Goal: Communication & Community: Ask a question

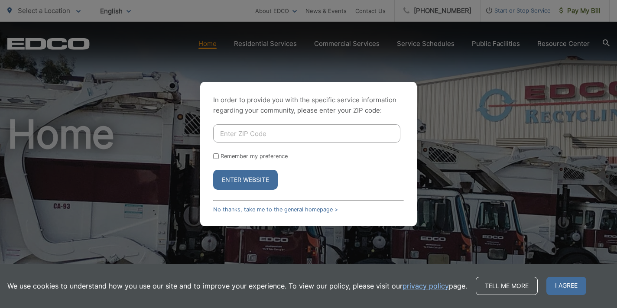
click at [272, 134] on input "Enter ZIP Code" at bounding box center [306, 133] width 187 height 18
type input "91941"
click at [251, 179] on button "Enter Website" at bounding box center [245, 180] width 65 height 20
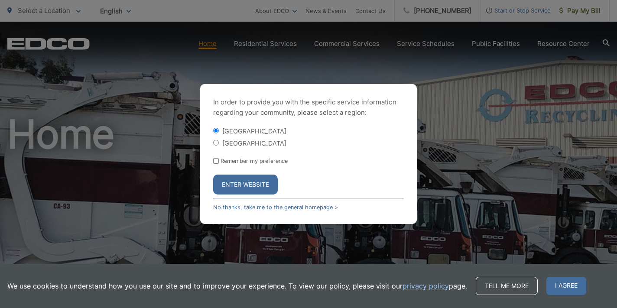
click at [230, 183] on button "Enter Website" at bounding box center [245, 185] width 65 height 20
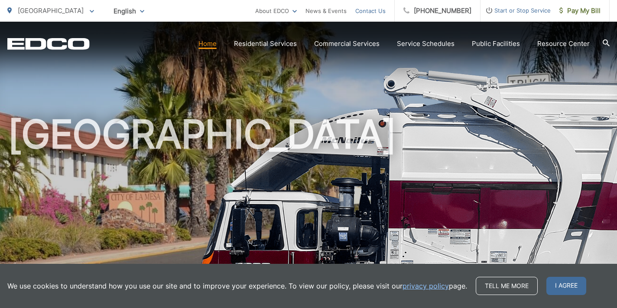
click at [381, 9] on link "Contact Us" at bounding box center [370, 11] width 30 height 10
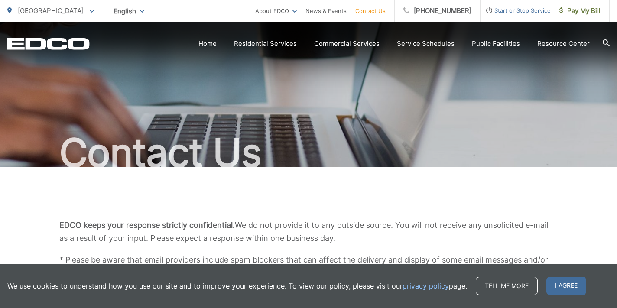
scroll to position [8, 0]
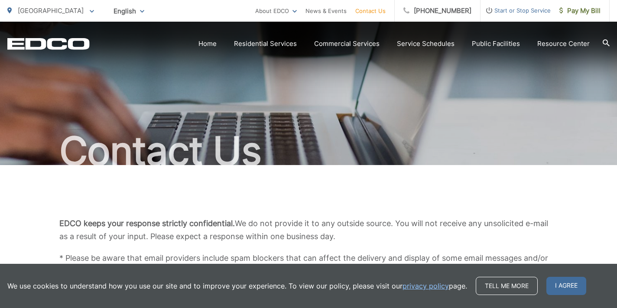
click at [382, 10] on link "Contact Us" at bounding box center [370, 11] width 30 height 10
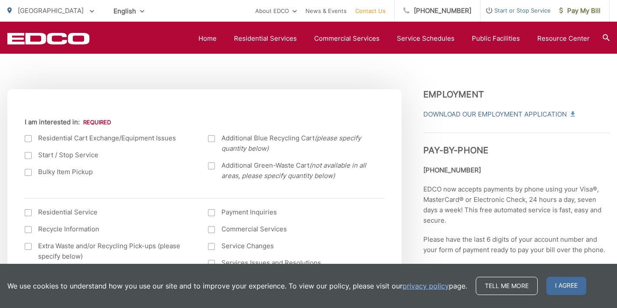
scroll to position [282, 0]
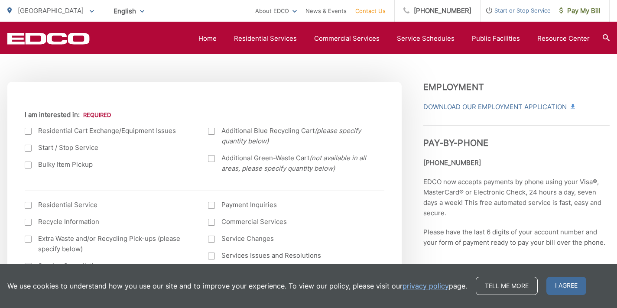
click at [29, 132] on div at bounding box center [28, 131] width 7 height 7
click at [0, 0] on input "I am interested in:" at bounding box center [0, 0] width 0 height 0
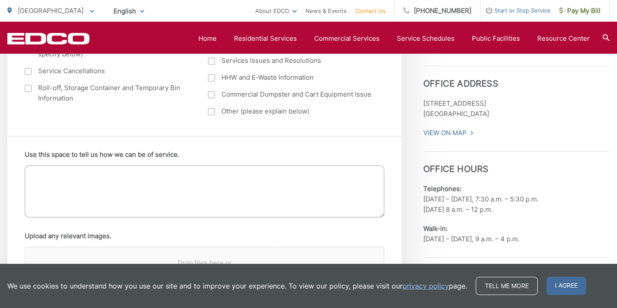
scroll to position [477, 0]
click at [40, 176] on textarea "Use this space to tell us how we can be of service." at bounding box center [205, 191] width 360 height 52
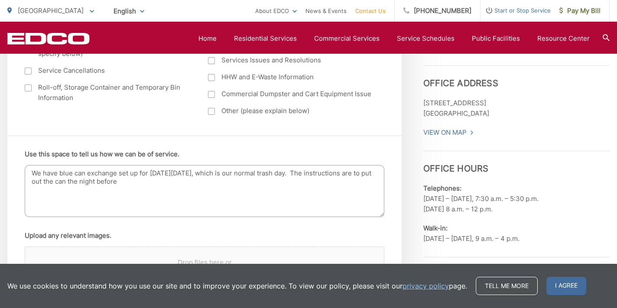
drag, startPoint x: 299, startPoint y: 174, endPoint x: 311, endPoint y: 190, distance: 19.5
click at [311, 190] on textarea "We have blue can exchange set up for this Friday, 8/22, which is our normal tra…" at bounding box center [205, 191] width 360 height 52
click at [60, 175] on textarea "We have blue can exchange set up for this Friday, 8/22, which is our normal tra…" at bounding box center [205, 191] width 360 height 52
click at [373, 175] on textarea "We have a blue can exchange set up for this Friday, 8/22, which is our normal t…" at bounding box center [205, 191] width 360 height 52
click at [278, 181] on textarea "We have a blue can exchange set up for this Friday, 8/22, which is our normal t…" at bounding box center [205, 191] width 360 height 52
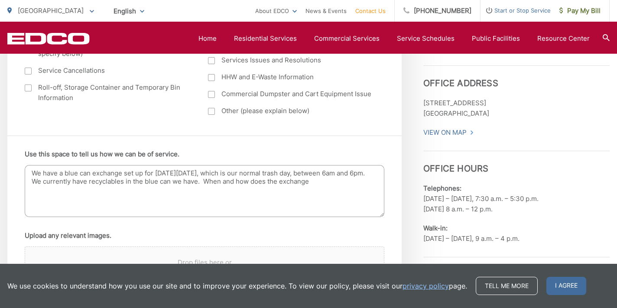
click at [320, 181] on textarea "We have a blue can exchange set up for this Friday, 8/22, which is our normal t…" at bounding box center [205, 191] width 360 height 52
drag, startPoint x: 240, startPoint y: 183, endPoint x: 233, endPoint y: 185, distance: 6.3
click at [233, 185] on textarea "We have a blue can exchange set up for this Friday, 8/22, which is our normal t…" at bounding box center [205, 191] width 360 height 52
click at [338, 181] on textarea "We have a blue can exchange set up for this Friday, 8/22, which is our normal t…" at bounding box center [205, 191] width 360 height 52
click at [337, 185] on textarea "We have a blue can exchange set up for this Friday, 8/22, which is our normal t…" at bounding box center [205, 191] width 360 height 52
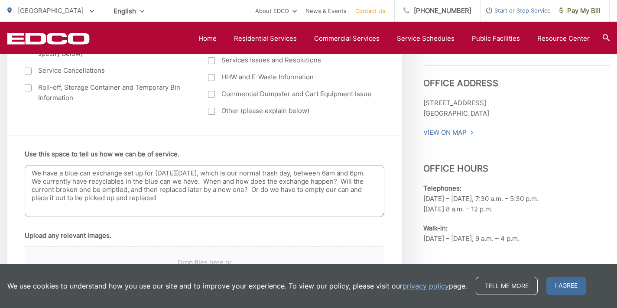
click at [188, 190] on textarea "We have a blue can exchange set up for this Friday, 8/22, which is our normal t…" at bounding box center [205, 191] width 360 height 52
click at [32, 197] on textarea "We have a blue can exchange set up for this Friday, 8/22, which is our normal t…" at bounding box center [205, 191] width 360 height 52
click at [209, 197] on textarea "We have a blue can exchange set up for this Friday, 8/22, which is our normal t…" at bounding box center [205, 191] width 360 height 52
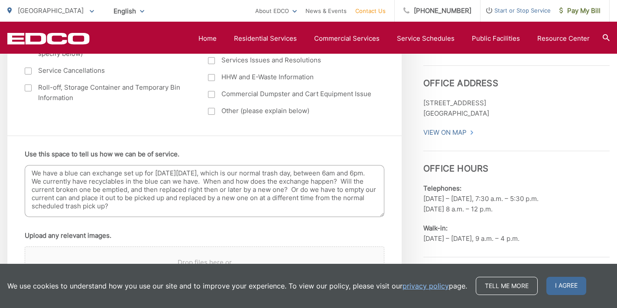
click at [145, 181] on textarea "We have a blue can exchange set up for this Friday, 8/22, which is our normal t…" at bounding box center [205, 191] width 360 height 52
click at [195, 181] on textarea "We have a blue can exchange set up for this Friday, 8/22, which is our normal t…" at bounding box center [205, 191] width 360 height 52
click at [252, 189] on textarea "We have a blue can exchange set up for this Friday, 8/22, which is our normal t…" at bounding box center [205, 191] width 360 height 52
click at [317, 198] on textarea "We have a blue can exchange set up for this Friday, 8/22, which is our normal t…" at bounding box center [205, 191] width 360 height 52
click at [352, 190] on textarea "We have a blue can exchange set up for this Friday, 8/22, which is our normal t…" at bounding box center [205, 191] width 360 height 52
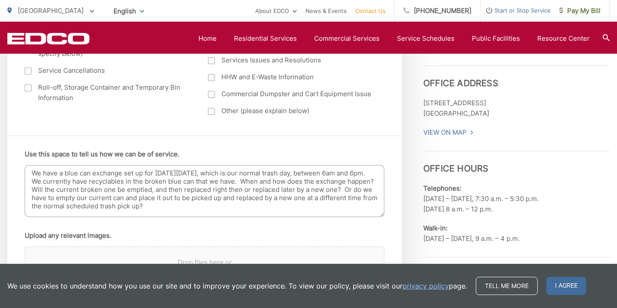
click at [156, 198] on textarea "We have a blue can exchange set up for this Friday, 8/22, which is our normal t…" at bounding box center [205, 191] width 360 height 52
click at [170, 197] on textarea "We have a blue can exchange set up for this Friday, 8/22, which is our normal t…" at bounding box center [205, 191] width 360 height 52
click at [171, 197] on textarea "We have a blue can exchange set up for this Friday, 8/22, which is our normal t…" at bounding box center [205, 191] width 360 height 52
click at [180, 204] on textarea "We have a blue can exchange set up for this Friday, 8/22, which is our normal t…" at bounding box center [205, 191] width 360 height 52
click at [216, 206] on textarea "We have a blue can exchange set up for this Friday, 8/22, which is our normal t…" at bounding box center [205, 191] width 360 height 52
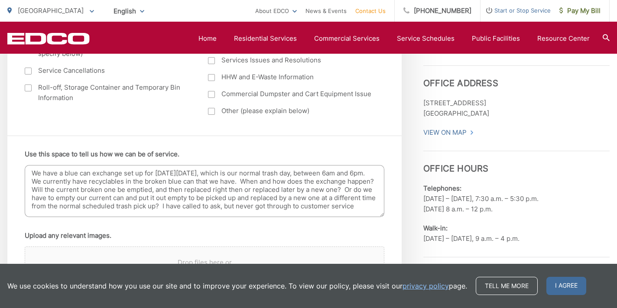
click at [238, 206] on textarea "We have a blue can exchange set up for this Friday, 8/22, which is our normal t…" at bounding box center [205, 191] width 360 height 52
click at [368, 206] on textarea "We have a blue can exchange set up for this Friday, 8/22, which is our normal t…" at bounding box center [205, 191] width 360 height 52
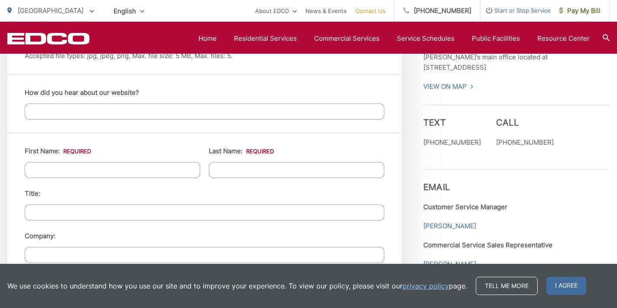
scroll to position [742, 0]
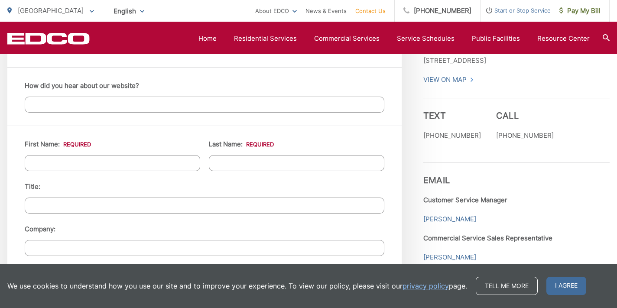
type textarea "We have a blue can exchange set up for this Friday, 8/22, which is our normal t…"
click at [167, 167] on input "First Name: *" at bounding box center [112, 163] width 175 height 16
type input "Eric"
click at [252, 155] on input "Last Name: *" at bounding box center [296, 163] width 175 height 16
type input "Ehrenfeld"
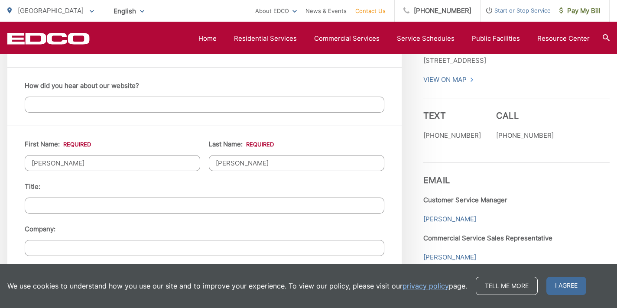
type input "4600 Panorama Dr"
type input "La Mesa"
type input "91941"
type input "6195048492"
type input "susanhome@cox.net"
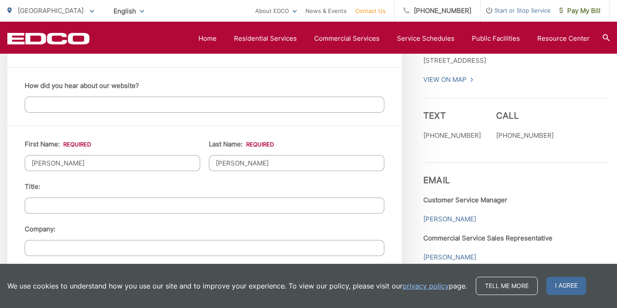
type input "susanhome@cox.net"
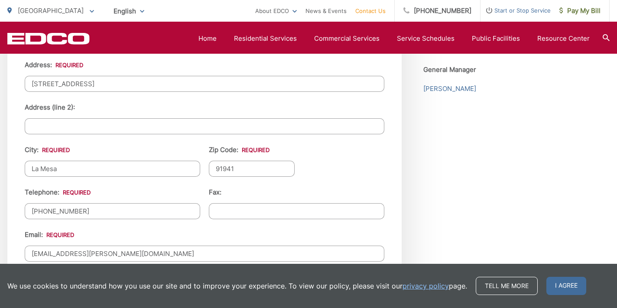
scroll to position [952, 0]
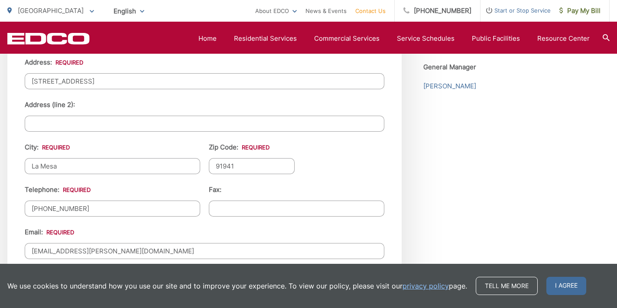
click at [88, 209] on input "(619) 504-8492" at bounding box center [112, 209] width 175 height 16
type input "(619) 316-3212"
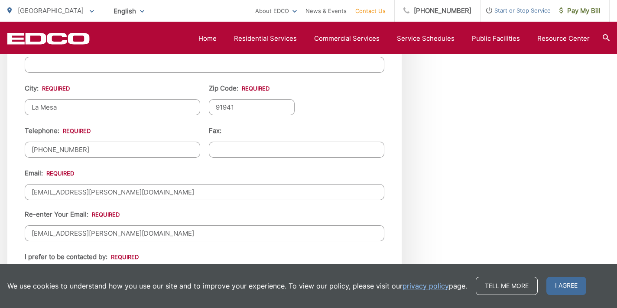
scroll to position [1013, 0]
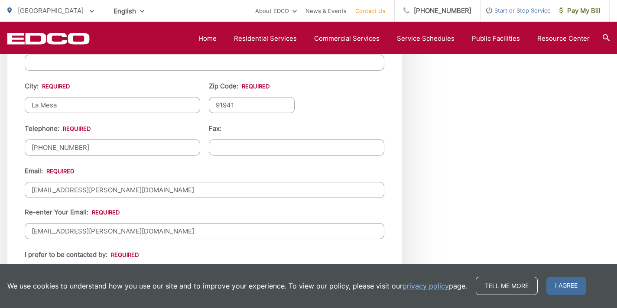
click at [51, 191] on input "susanhome@cox.net" at bounding box center [205, 190] width 360 height 16
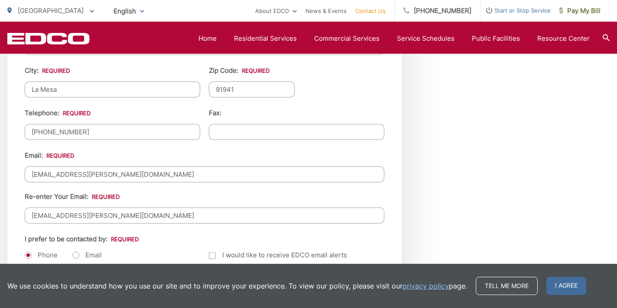
scroll to position [1031, 0]
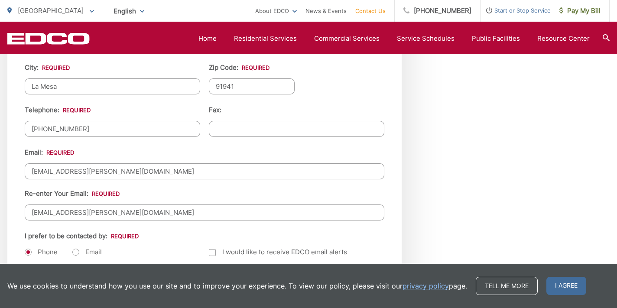
type input "ejehome@cox.net"
click at [49, 213] on input "susanhome@cox.net" at bounding box center [205, 212] width 360 height 16
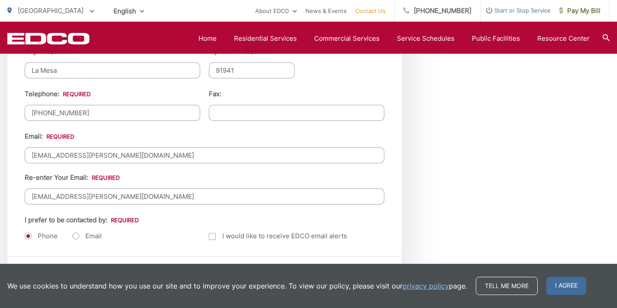
type input "ejehome@cox.net"
click at [76, 235] on label "Email" at bounding box center [86, 236] width 29 height 9
radio input "true"
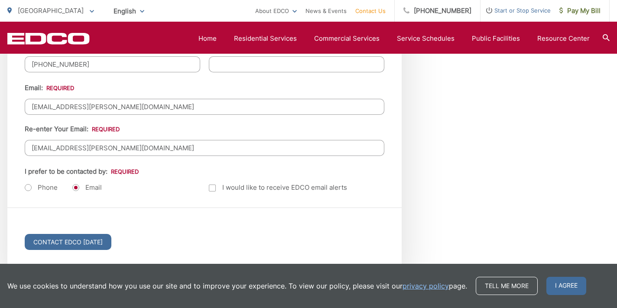
scroll to position [1097, 0]
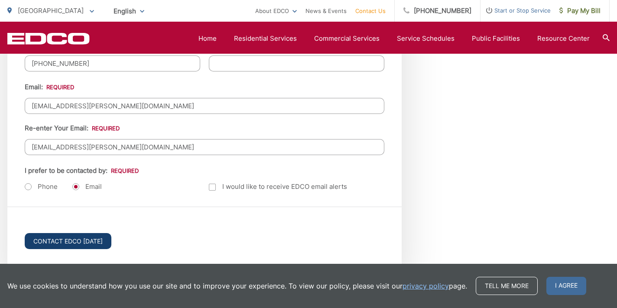
click at [69, 237] on input "Contact EDCO Today" at bounding box center [68, 241] width 87 height 16
